Goal: Task Accomplishment & Management: Manage account settings

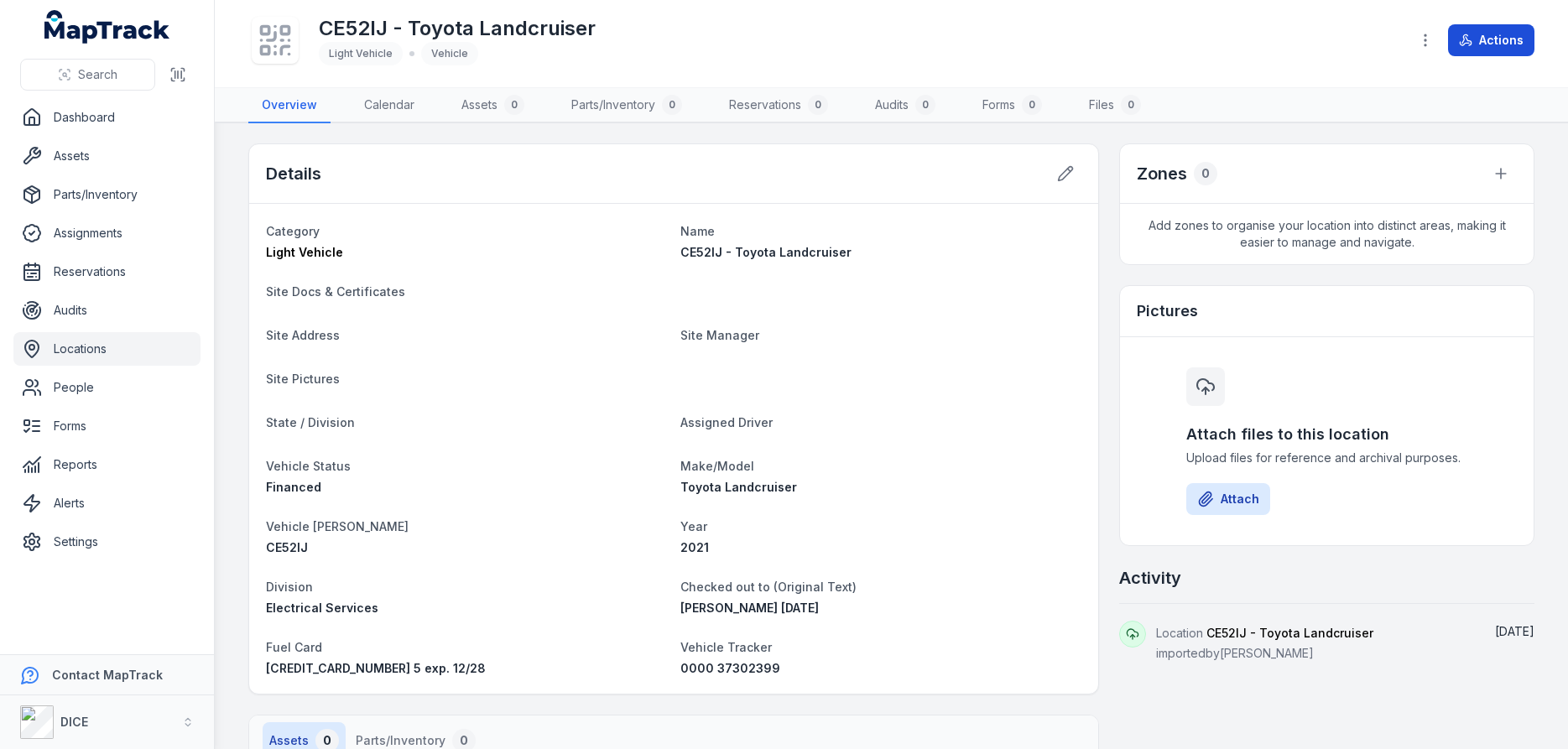
click at [1497, 42] on button "Actions" at bounding box center [1492, 41] width 86 height 32
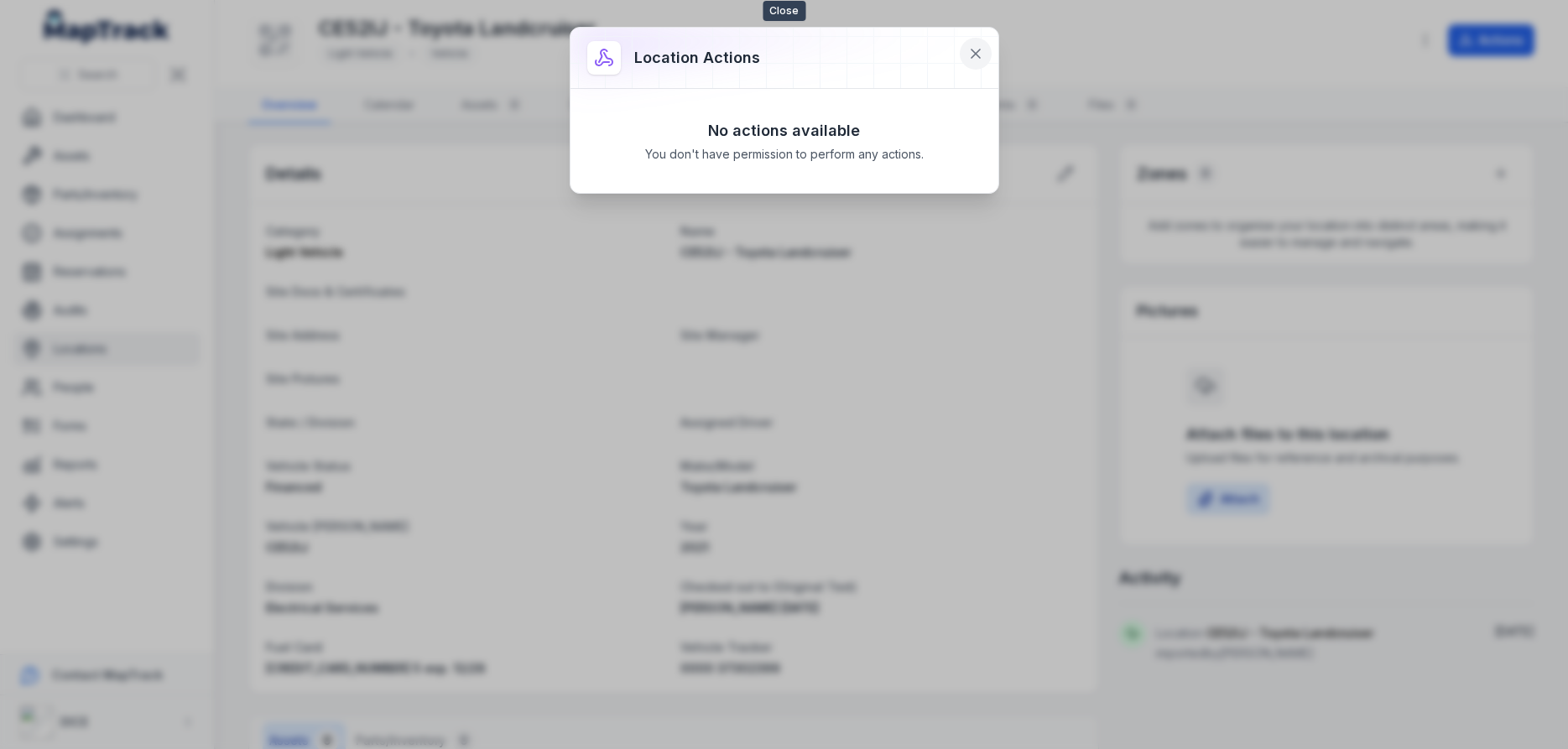
click at [976, 48] on icon at bounding box center [976, 53] width 17 height 17
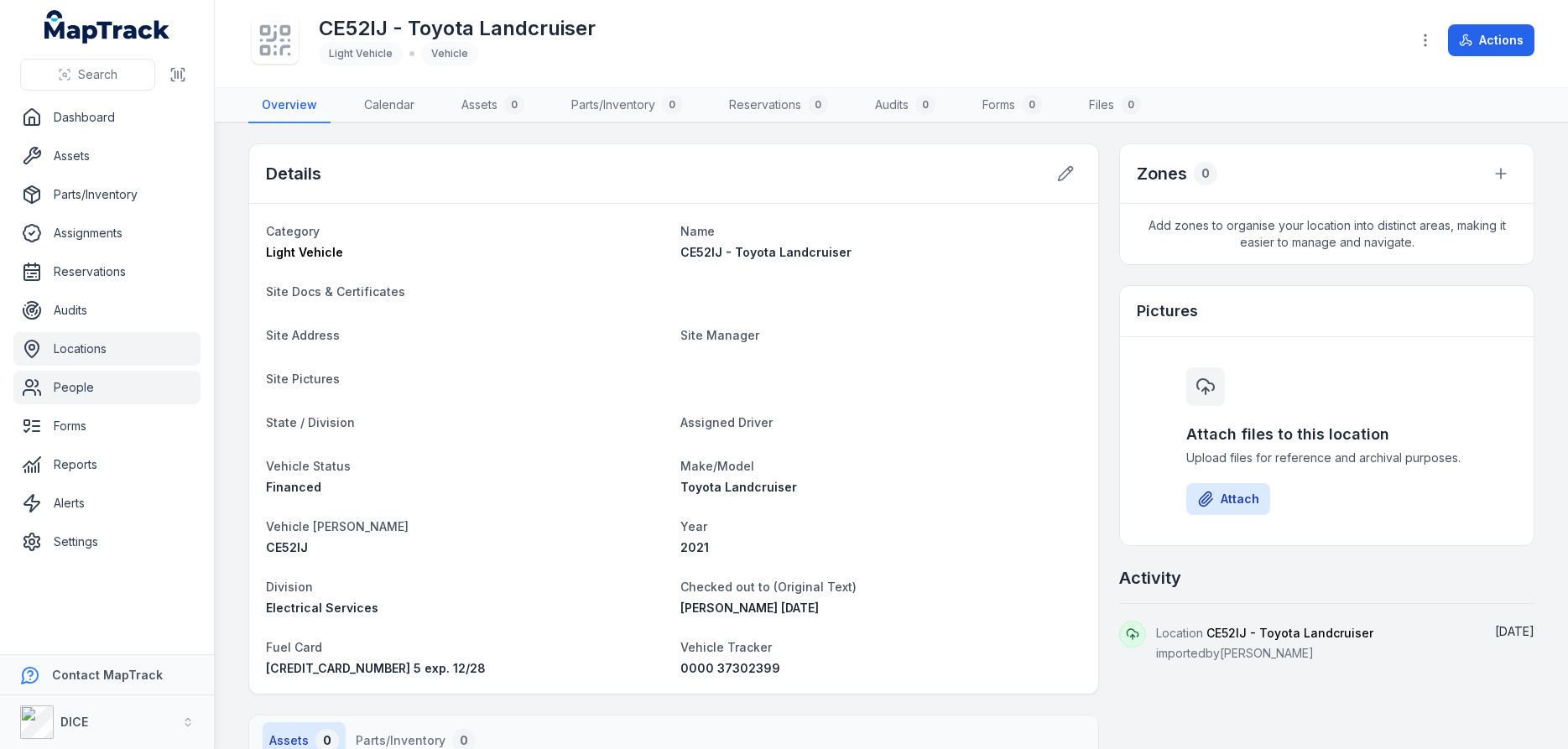
click at [80, 388] on link "People" at bounding box center [107, 388] width 187 height 34
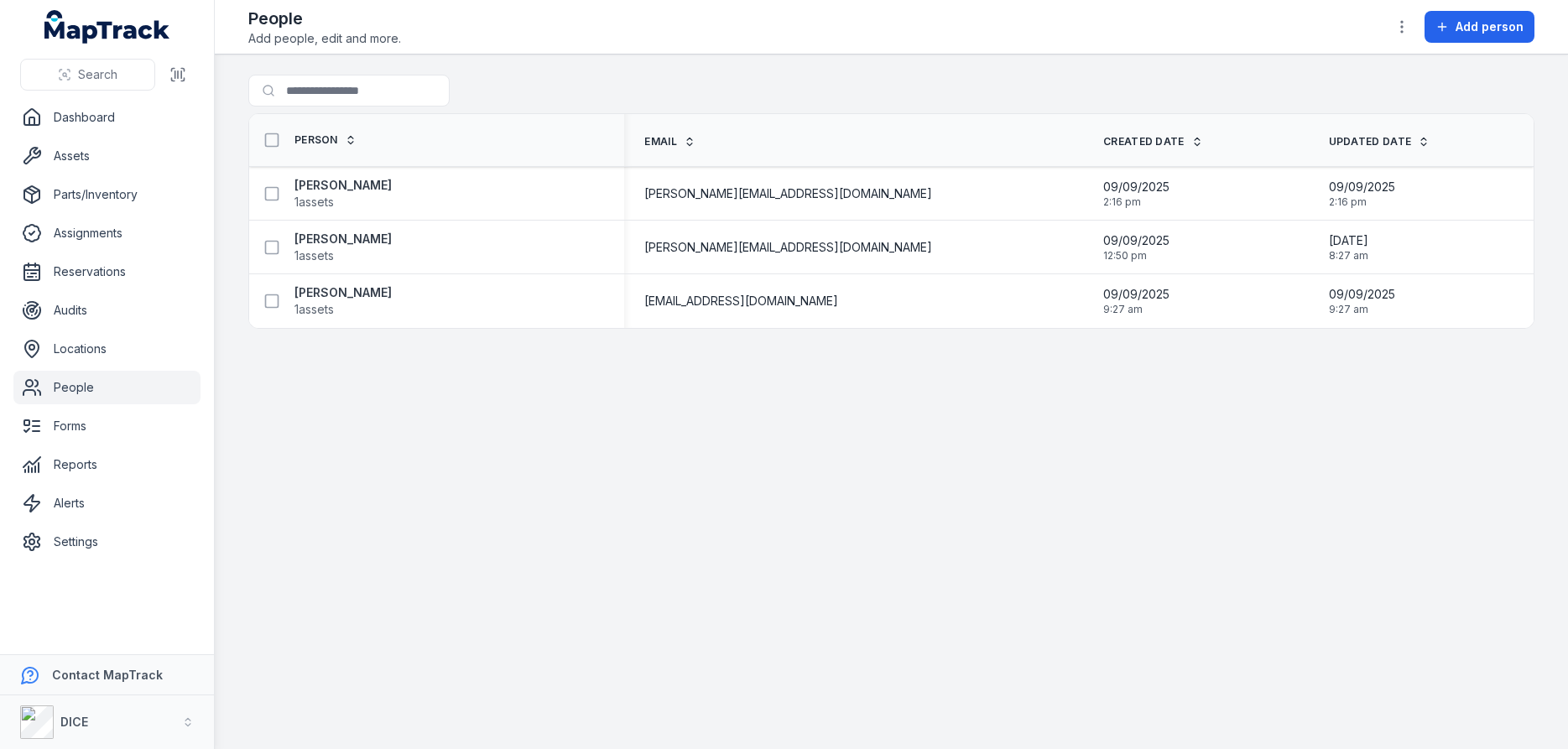
click at [1201, 33] on div "People Add people, edit and more. Add person" at bounding box center [891, 27] width 1286 height 41
click at [91, 119] on link "Dashboard" at bounding box center [107, 118] width 187 height 34
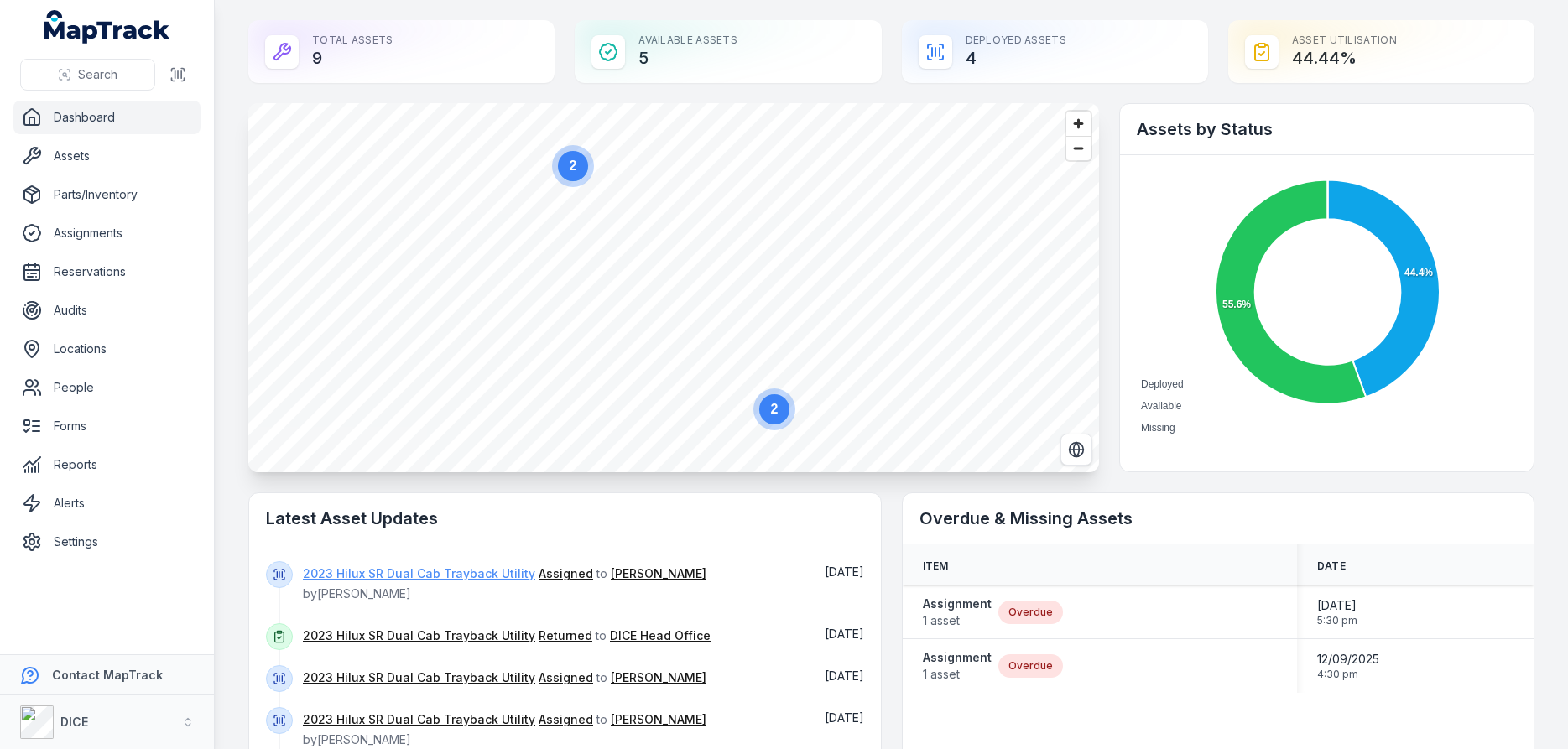
click at [490, 573] on link "2023 Hilux SR Dual Cab Trayback Utility" at bounding box center [419, 574] width 232 height 17
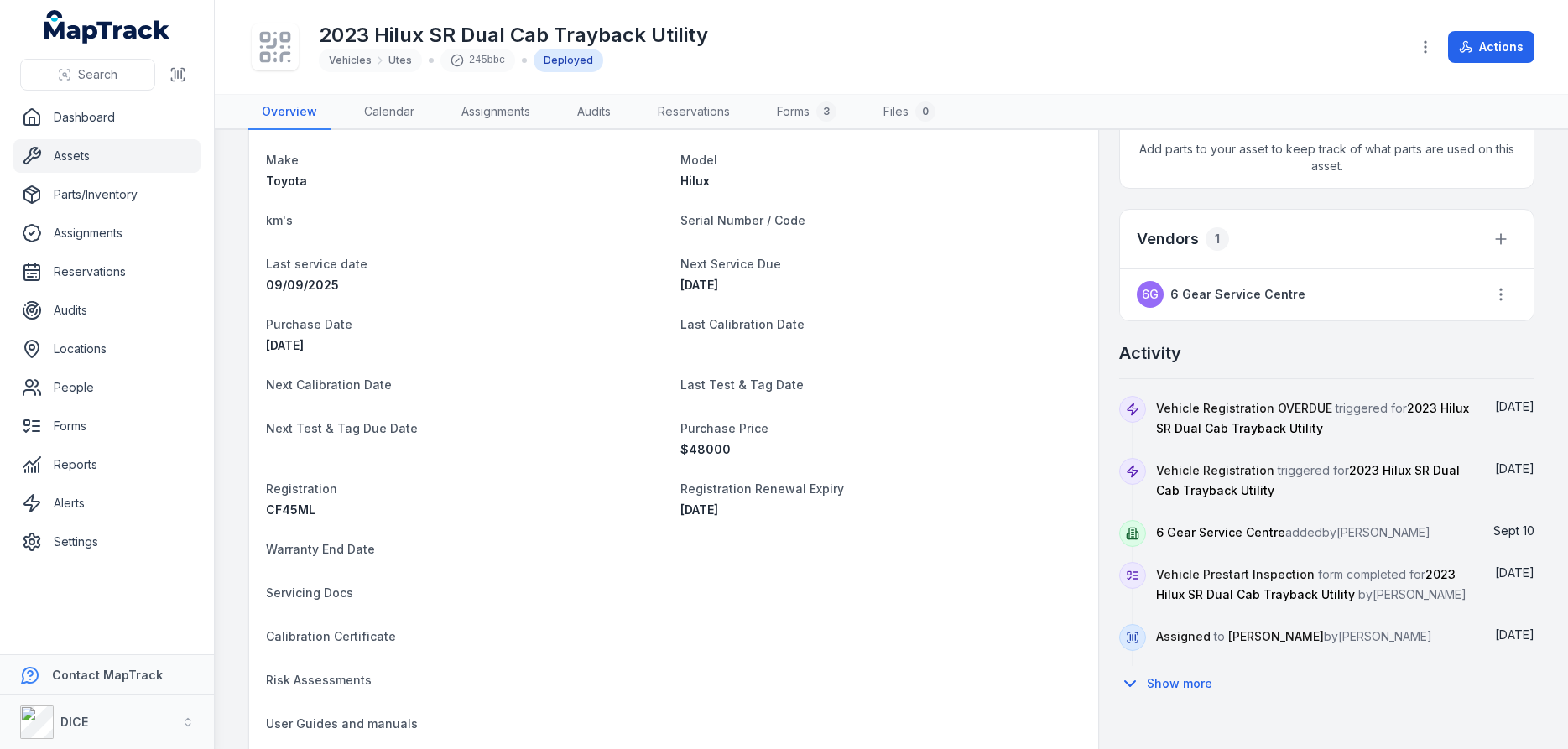
scroll to position [604, 0]
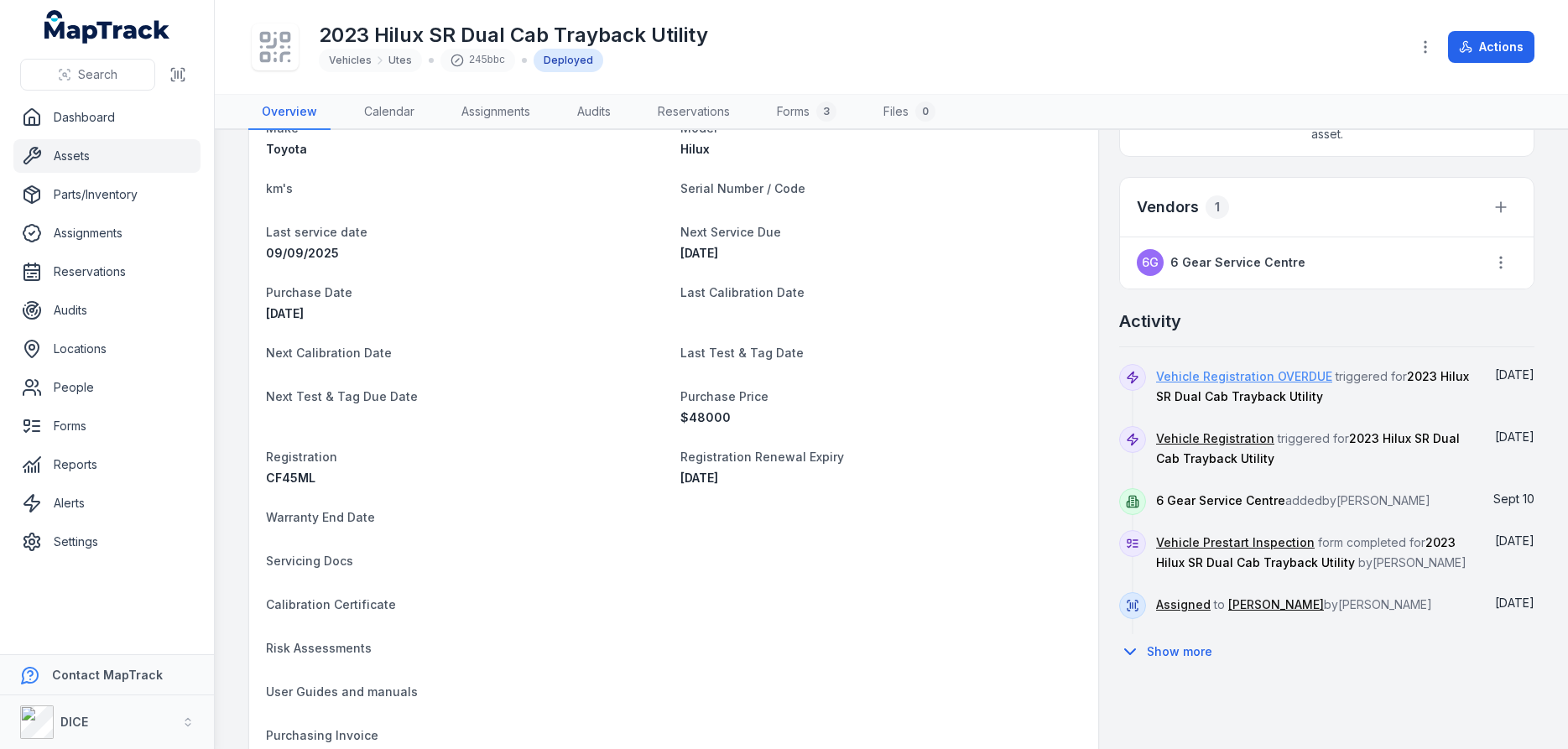
click at [1299, 376] on link "Vehicle Registration OVERDUE" at bounding box center [1244, 377] width 176 height 17
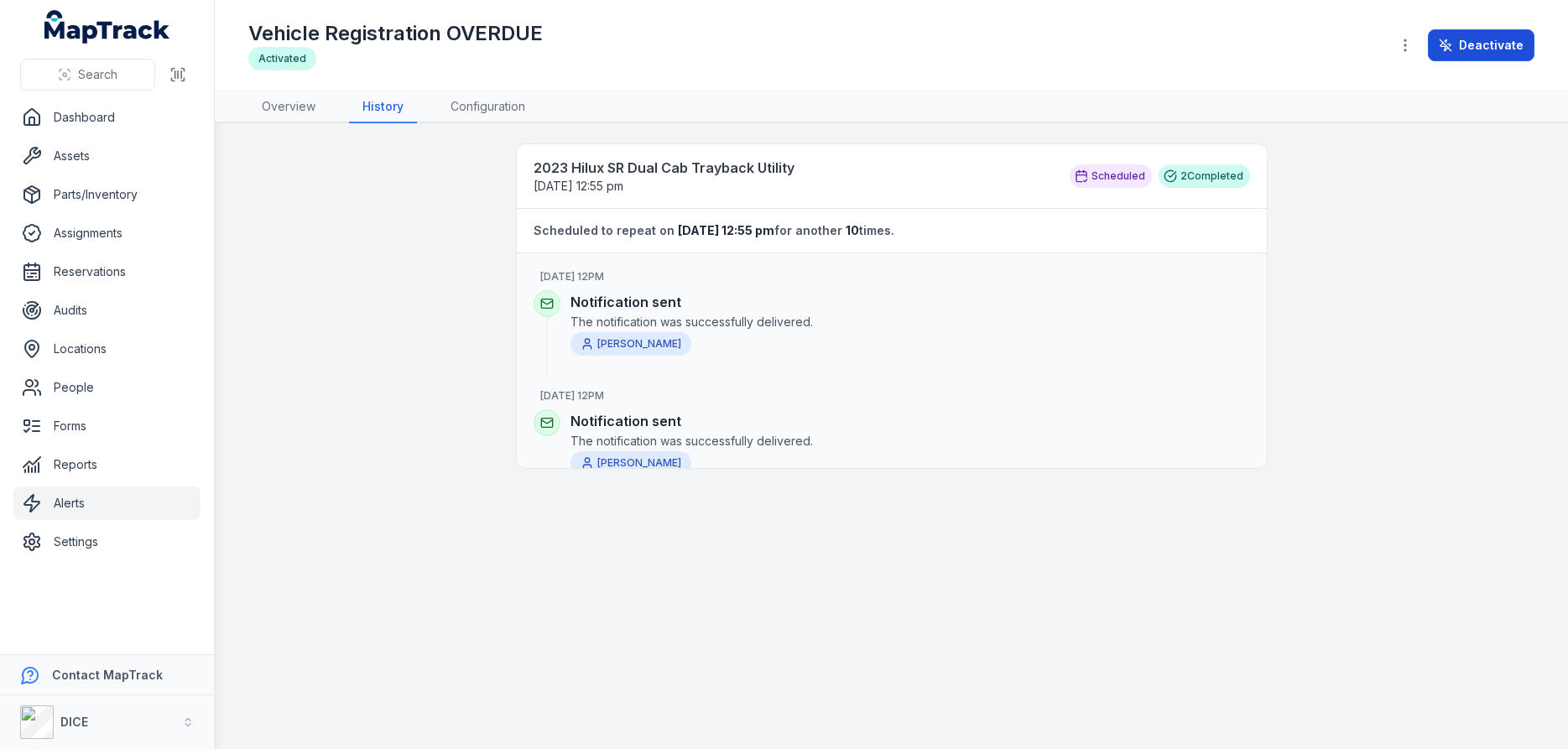
click at [1493, 46] on button "Deactivate" at bounding box center [1482, 46] width 107 height 32
